Goal: Task Accomplishment & Management: Manage account settings

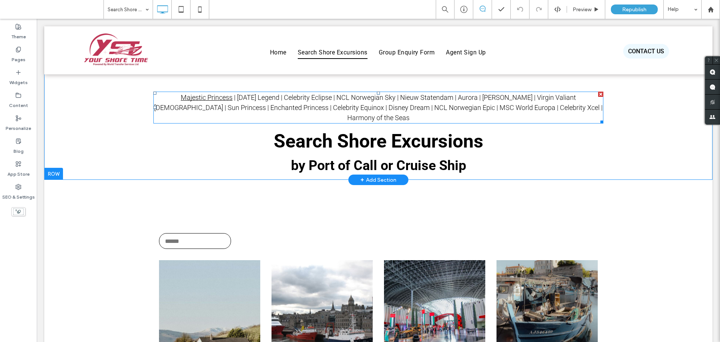
click at [229, 91] on div "Majestic Princess | [DATE] Legend | Celebrity Eclipse | NCL Norwegian Sky | Nie…" at bounding box center [378, 107] width 450 height 32
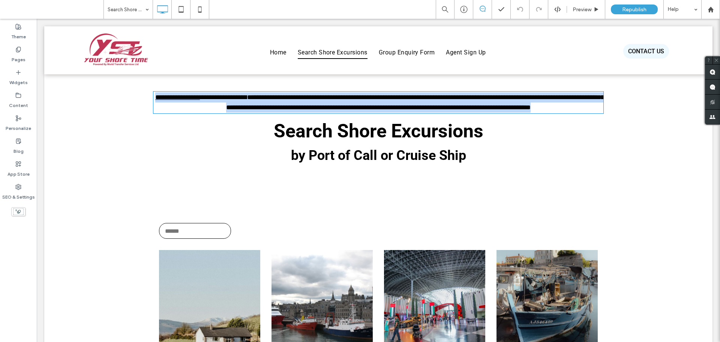
type input "******"
type input "**"
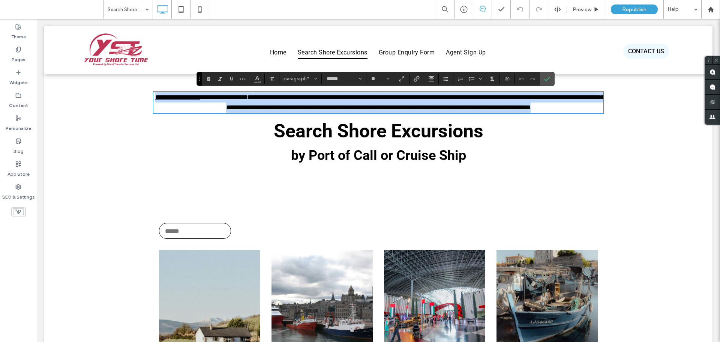
click at [211, 97] on link "**********" at bounding box center [227, 97] width 39 height 7
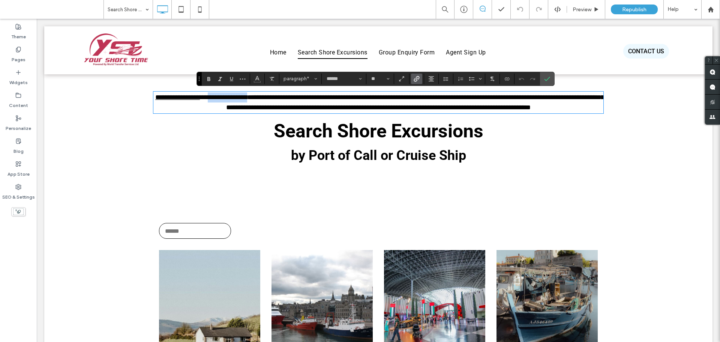
drag, startPoint x: 209, startPoint y: 97, endPoint x: 254, endPoint y: 98, distance: 44.6
click at [247, 98] on link "**********" at bounding box center [227, 97] width 39 height 7
click at [414, 78] on icon "Link" at bounding box center [417, 79] width 6 height 6
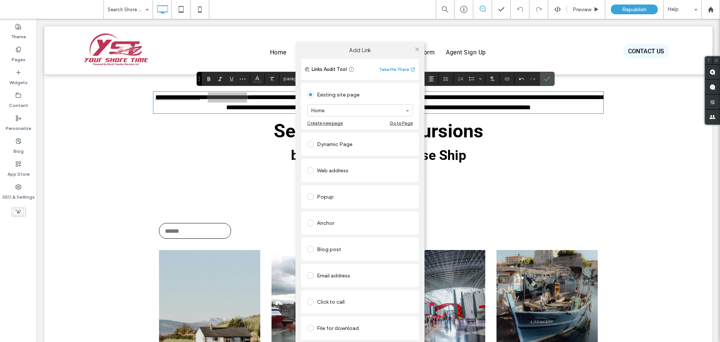
drag, startPoint x: 316, startPoint y: 96, endPoint x: 361, endPoint y: 96, distance: 45.0
click at [361, 96] on div "Existing site page" at bounding box center [360, 94] width 106 height 12
drag, startPoint x: 340, startPoint y: 113, endPoint x: 347, endPoint y: 145, distance: 32.7
click at [340, 113] on div at bounding box center [359, 110] width 105 height 11
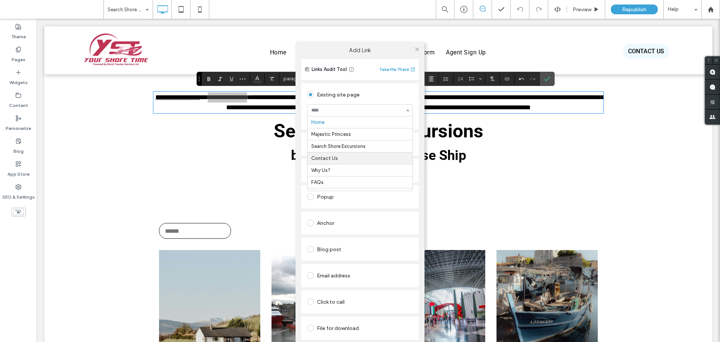
click at [353, 111] on input at bounding box center [358, 110] width 94 height 5
click at [351, 112] on input at bounding box center [358, 110] width 94 height 5
click at [396, 97] on div "Existing site page" at bounding box center [360, 94] width 106 height 12
click at [417, 49] on use at bounding box center [417, 49] width 4 height 4
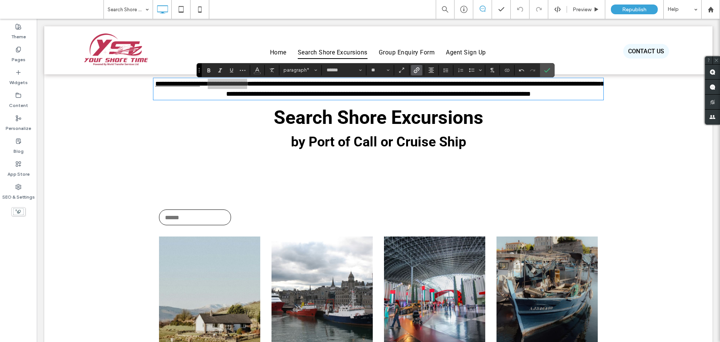
scroll to position [0, 0]
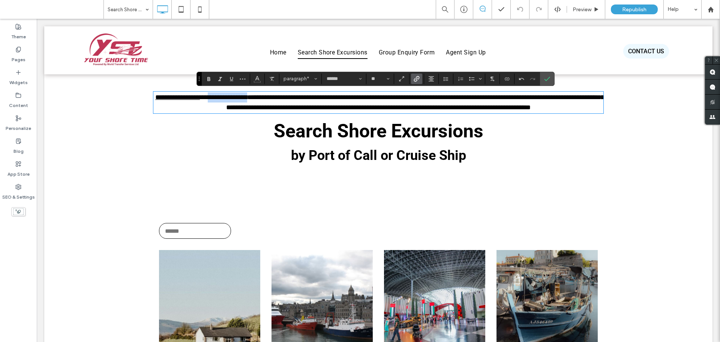
click at [238, 94] on link "**********" at bounding box center [227, 97] width 39 height 7
click at [190, 60] on div "Home Search Shore Excursions Group Enquiry Form Agent Sign Up Click To Paste" at bounding box center [378, 50] width 420 height 37
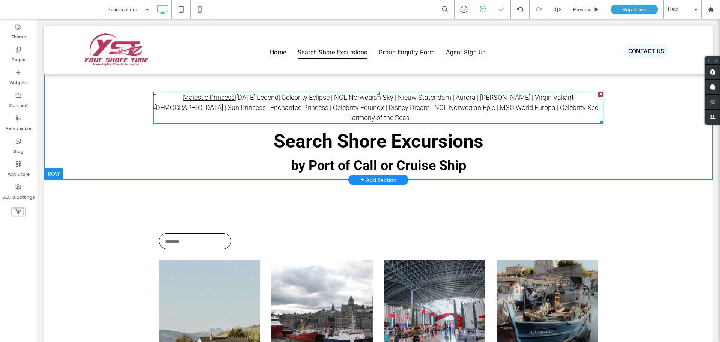
click at [236, 97] on link "[DATE] Legend" at bounding box center [257, 97] width 42 height 8
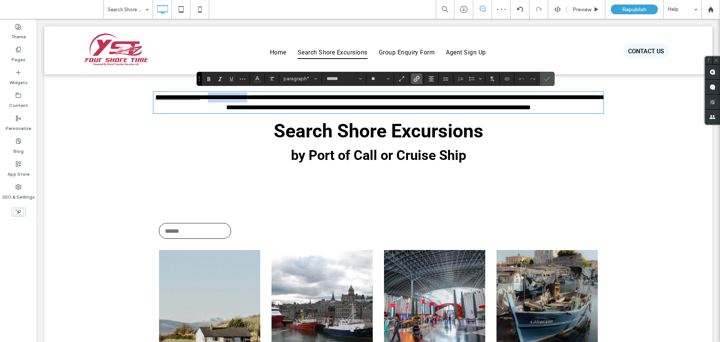
drag, startPoint x: 210, startPoint y: 98, endPoint x: 255, endPoint y: 98, distance: 45.0
click at [255, 98] on p "**********" at bounding box center [378, 102] width 450 height 20
click at [549, 81] on icon "Confirm" at bounding box center [547, 79] width 6 height 6
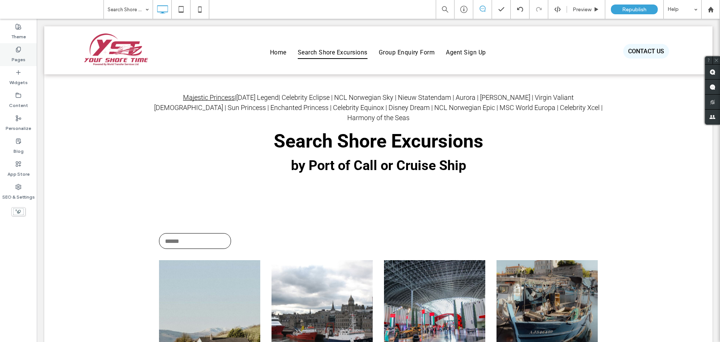
click at [21, 49] on icon at bounding box center [18, 49] width 6 height 6
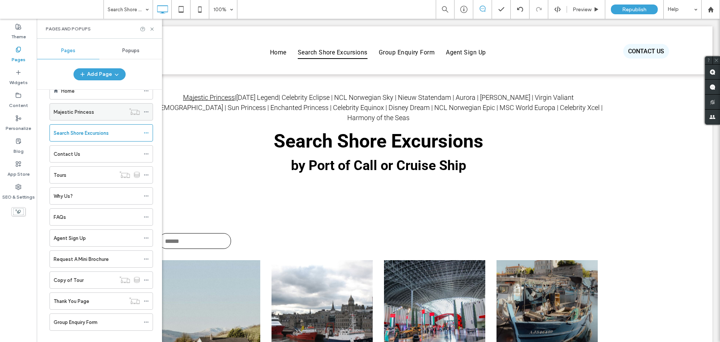
scroll to position [31, 0]
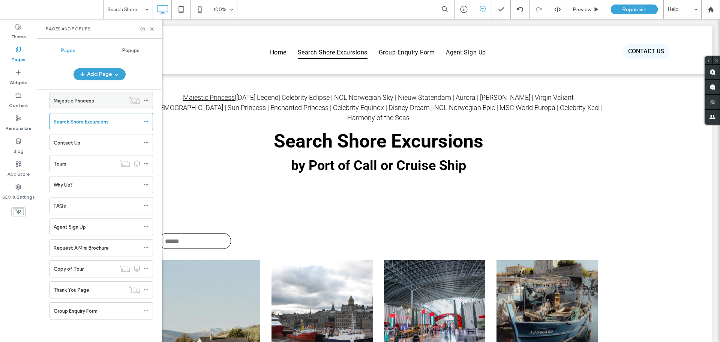
click at [146, 100] on icon at bounding box center [146, 100] width 5 height 5
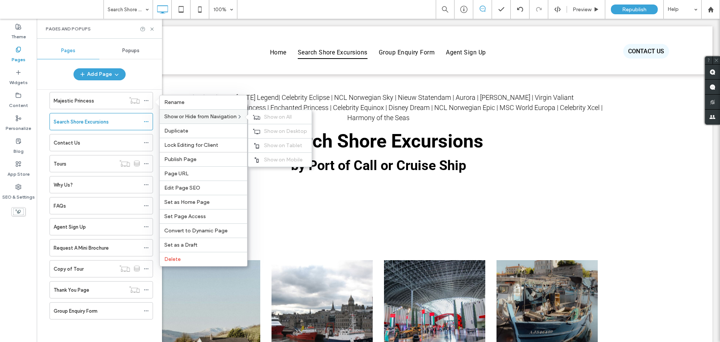
click at [180, 115] on span "Show or Hide from Navigation" at bounding box center [200, 116] width 72 height 6
click at [259, 115] on icon at bounding box center [256, 116] width 7 height 5
click at [241, 120] on div "Show or Hide from Navigation Hide from All Hide from Desktop Hide from Tablet H…" at bounding box center [203, 116] width 87 height 14
drag, startPoint x: 72, startPoint y: 107, endPoint x: 82, endPoint y: 102, distance: 11.3
click at [73, 106] on div "Majestic Princess" at bounding box center [97, 100] width 86 height 16
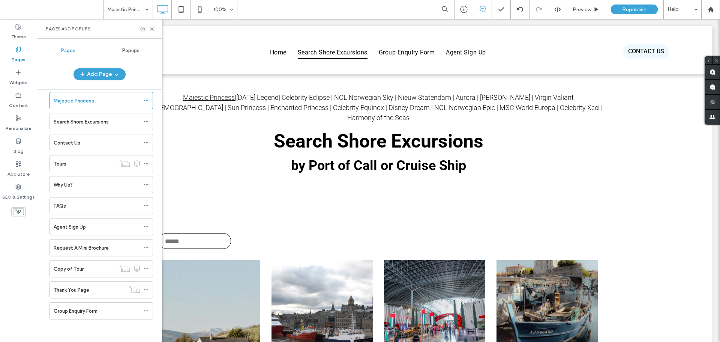
click at [82, 102] on div at bounding box center [360, 171] width 720 height 342
click at [146, 122] on icon at bounding box center [146, 121] width 5 height 5
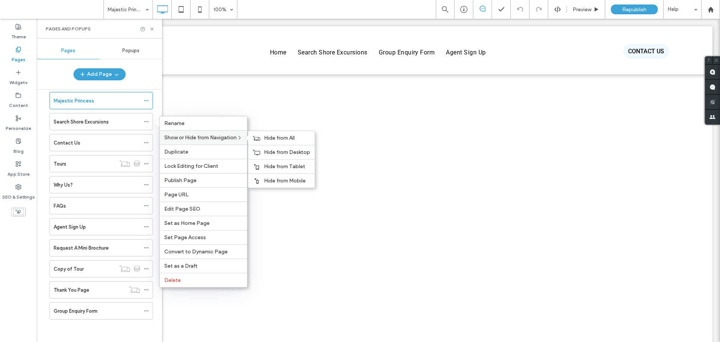
click at [231, 138] on span "Show or Hide from Navigation" at bounding box center [200, 137] width 72 height 6
click at [132, 106] on div "Majestic Princess" at bounding box center [97, 100] width 86 height 16
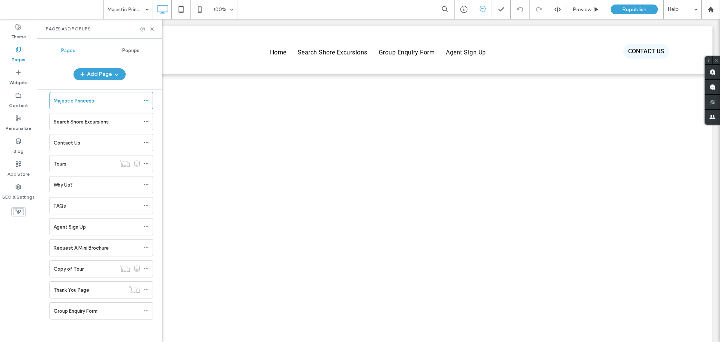
click at [147, 101] on div at bounding box center [360, 171] width 720 height 342
click at [147, 100] on icon at bounding box center [146, 100] width 5 height 5
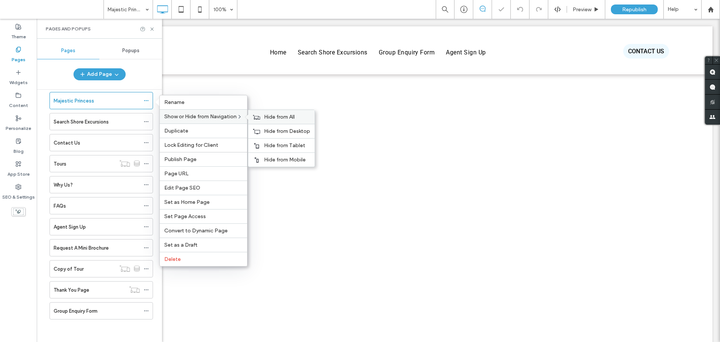
click at [254, 115] on icon at bounding box center [256, 116] width 7 height 5
click at [268, 112] on div "Show on All" at bounding box center [279, 117] width 63 height 14
click at [268, 112] on div "Hide from All" at bounding box center [281, 117] width 66 height 14
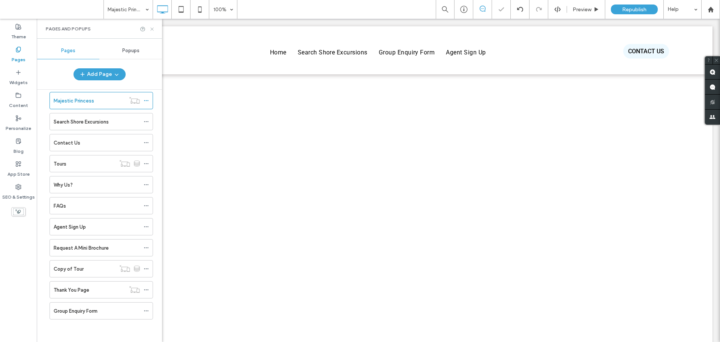
click at [151, 30] on icon at bounding box center [152, 29] width 6 height 6
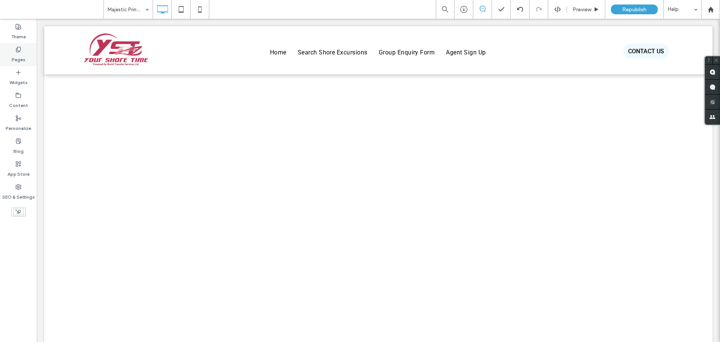
click at [23, 63] on label "Pages" at bounding box center [19, 57] width 14 height 10
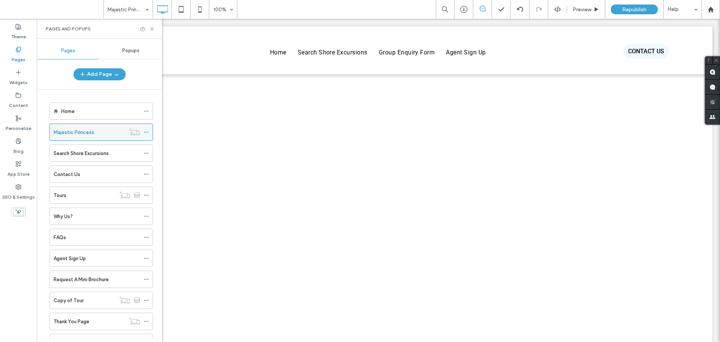
click at [144, 130] on icon at bounding box center [146, 131] width 5 height 5
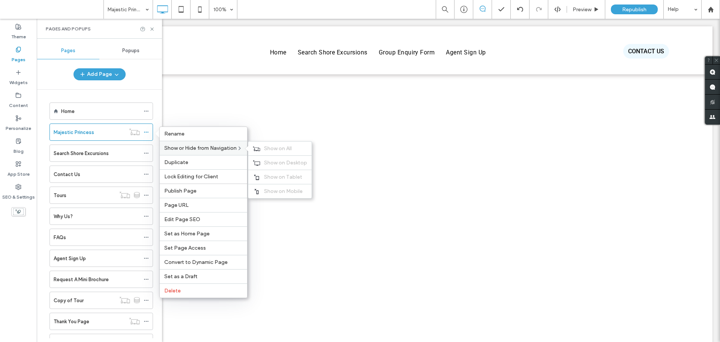
click at [190, 146] on span "Show or Hide from Navigation" at bounding box center [200, 148] width 72 height 6
click at [259, 150] on use at bounding box center [256, 148] width 7 height 4
